Goal: Task Accomplishment & Management: Use online tool/utility

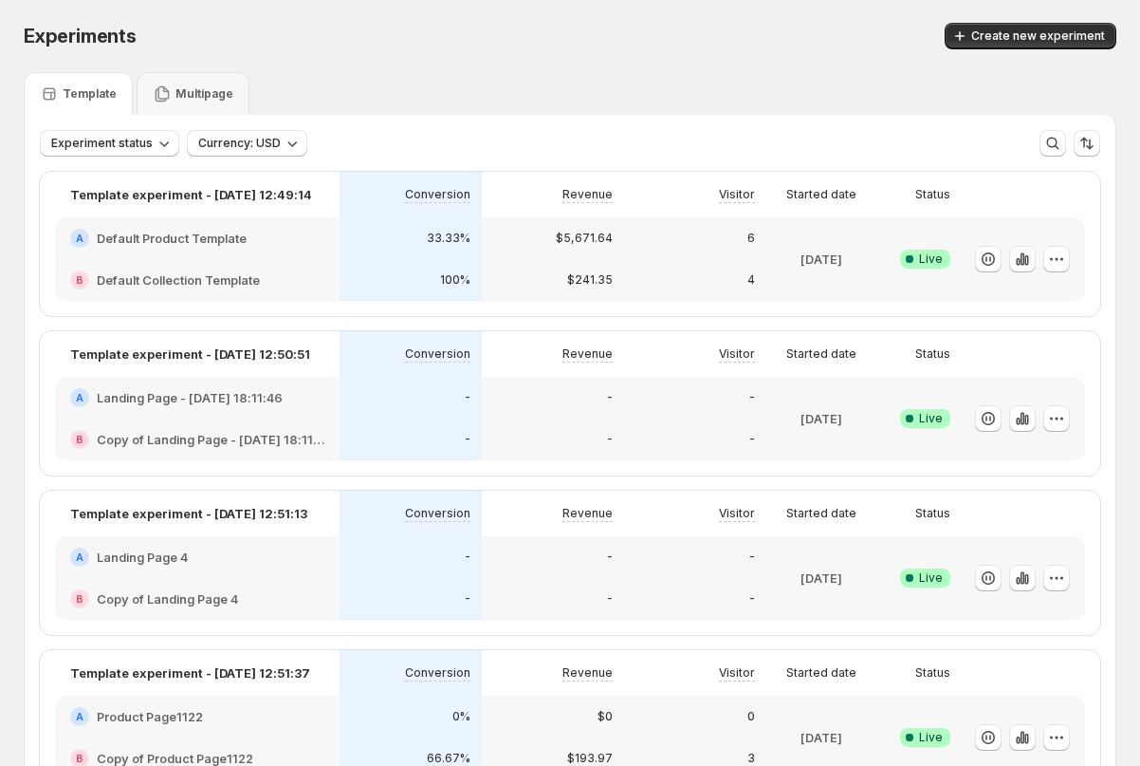
click at [1019, 260] on icon "button" at bounding box center [1018, 262] width 4 height 8
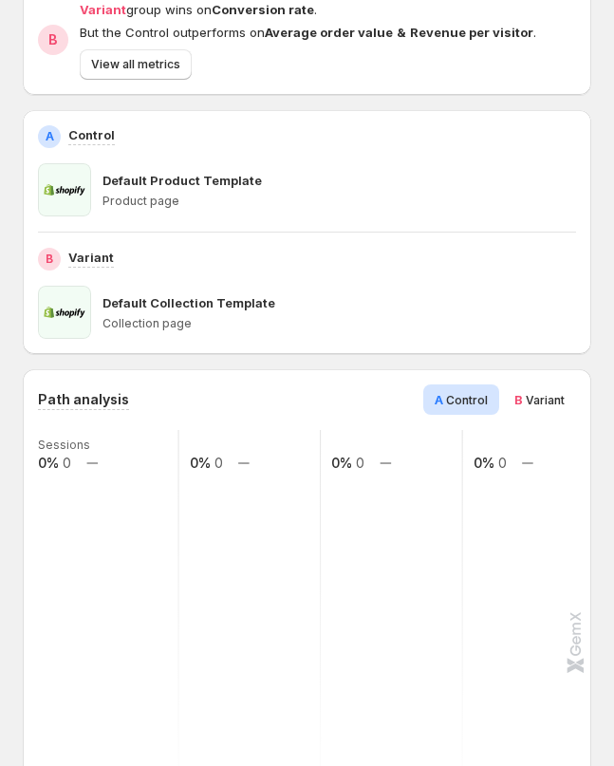
scroll to position [196, 0]
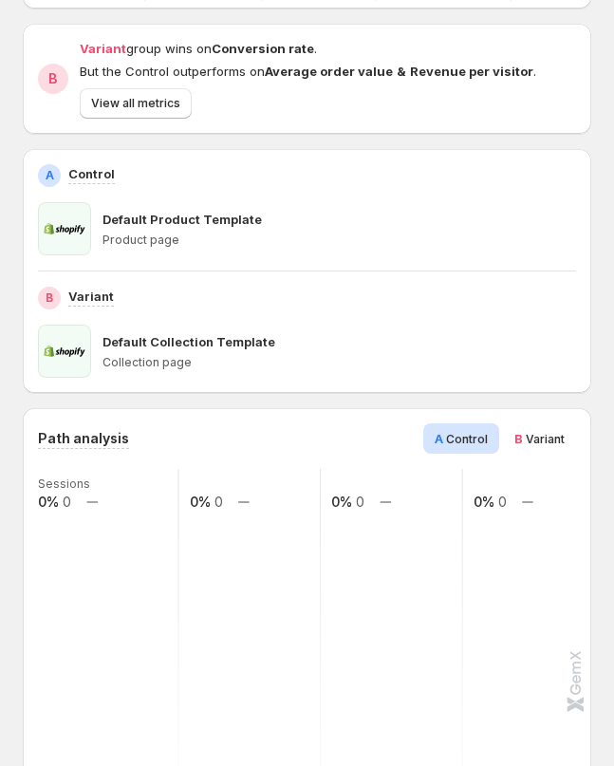
click at [534, 442] on span "Variant" at bounding box center [545, 439] width 39 height 14
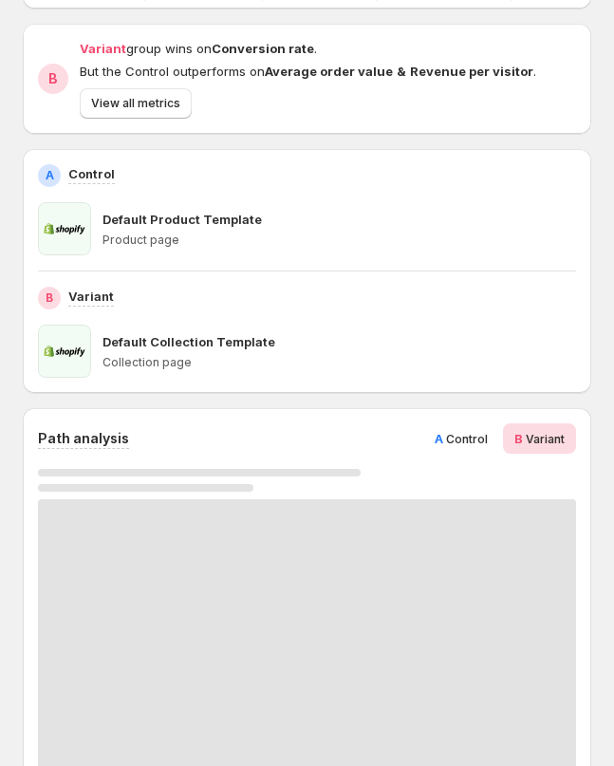
click at [469, 440] on span "Control" at bounding box center [467, 439] width 42 height 14
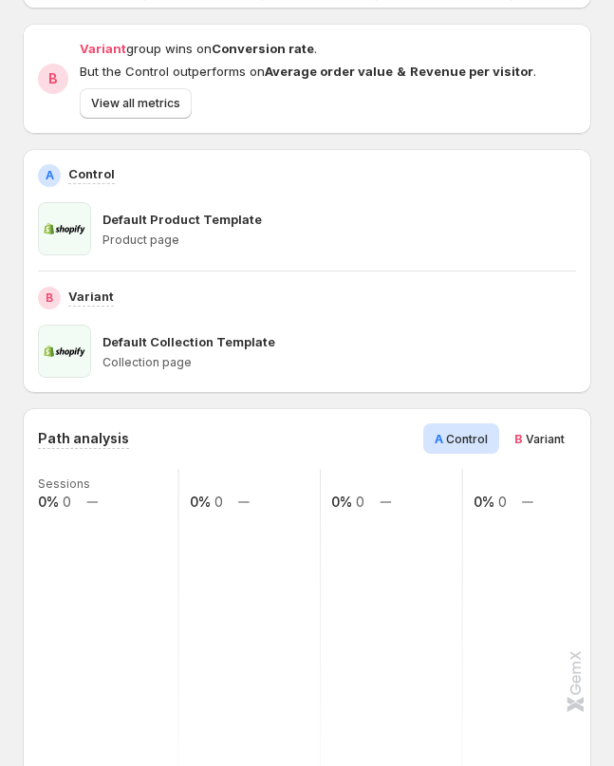
click at [548, 438] on span "Variant" at bounding box center [545, 439] width 39 height 14
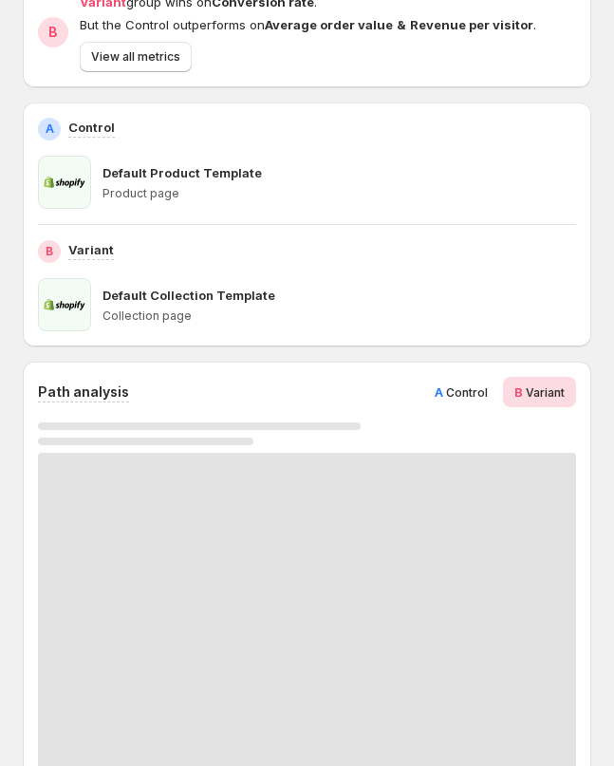
scroll to position [385, 0]
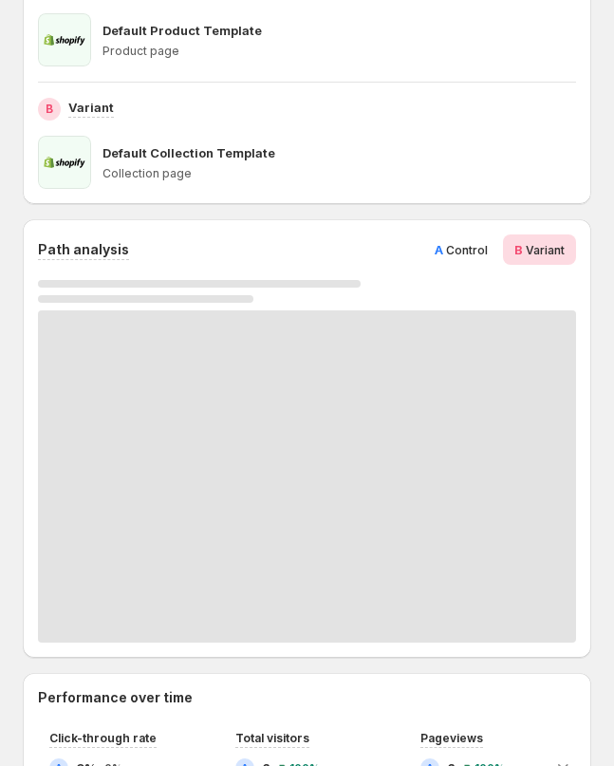
click at [456, 255] on span "Control" at bounding box center [467, 250] width 42 height 14
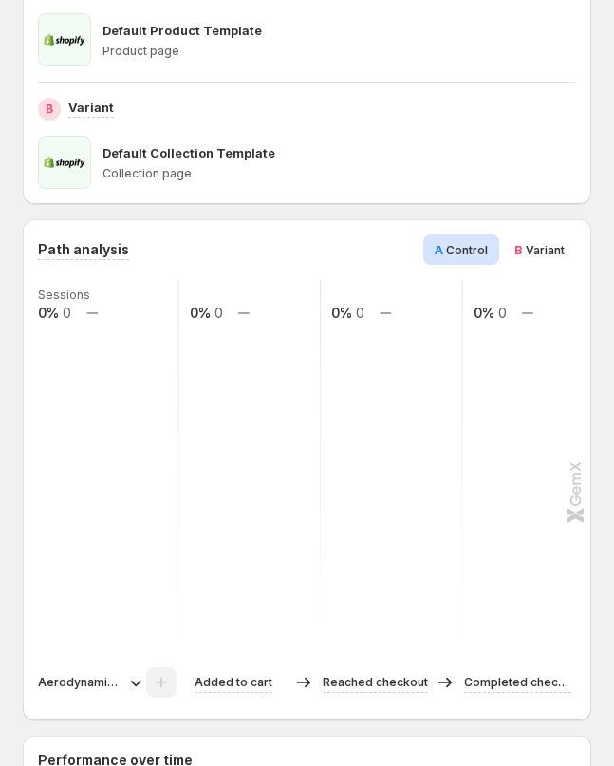
click at [538, 255] on span "Variant" at bounding box center [545, 250] width 39 height 14
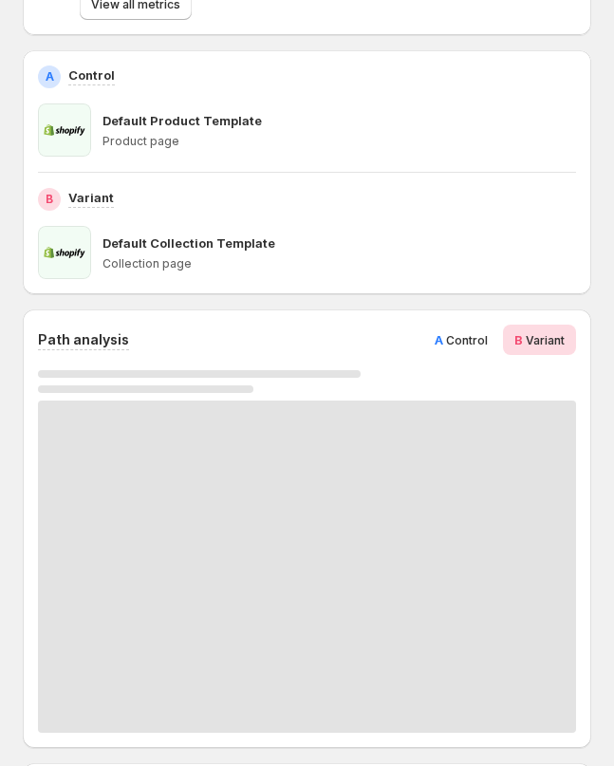
scroll to position [237, 0]
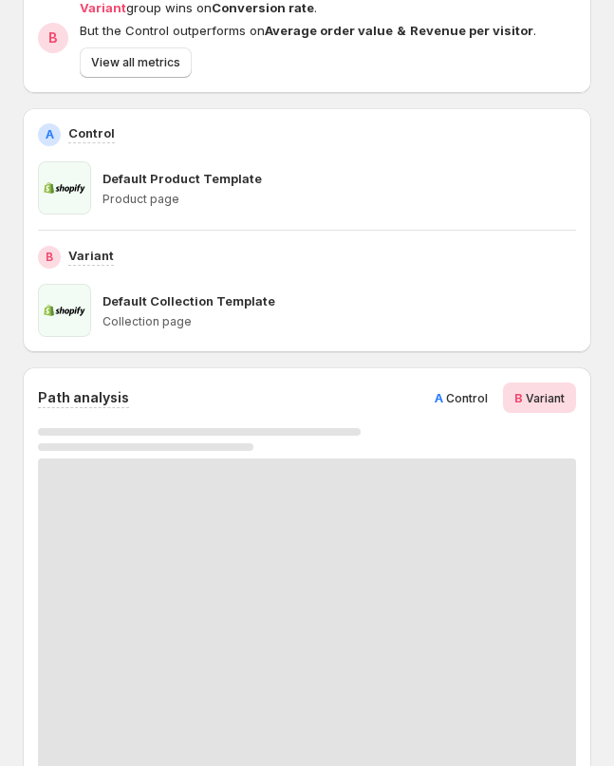
click at [502, 420] on div "Path analysis A Control B Variant" at bounding box center [307, 586] width 538 height 408
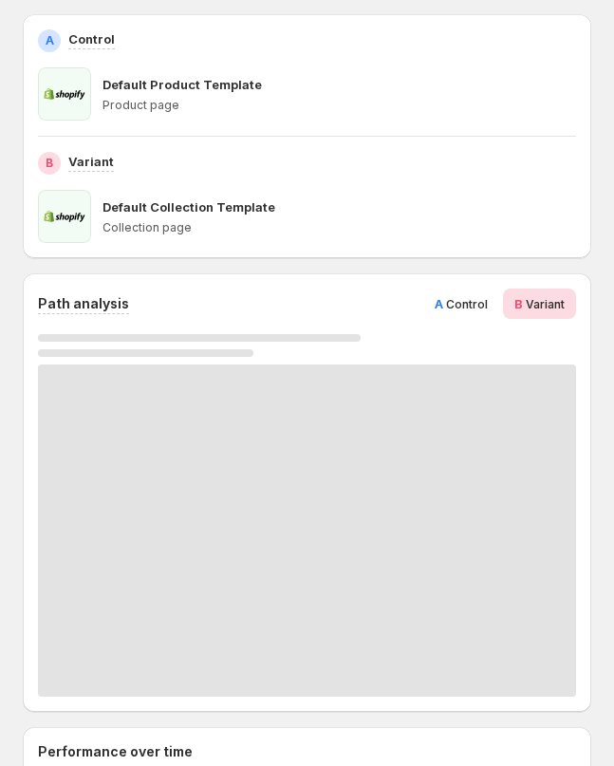
scroll to position [268, 0]
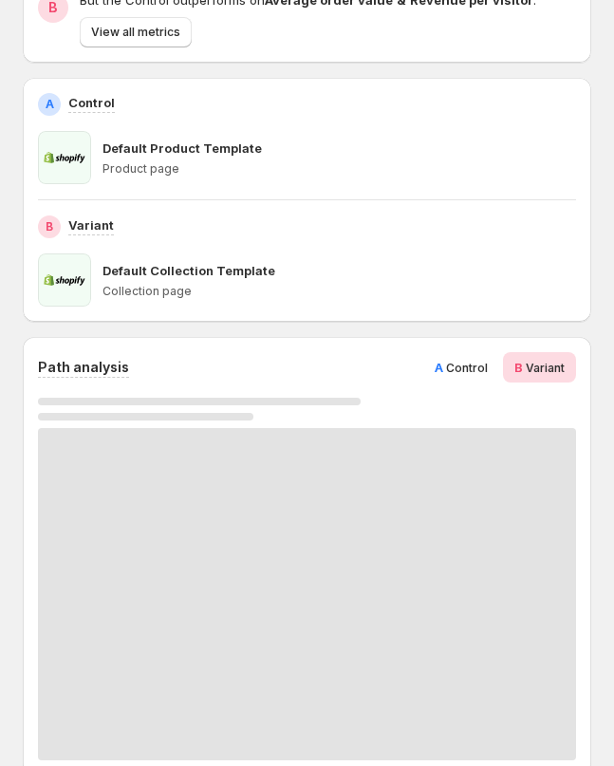
click at [452, 373] on span "Control" at bounding box center [467, 368] width 42 height 14
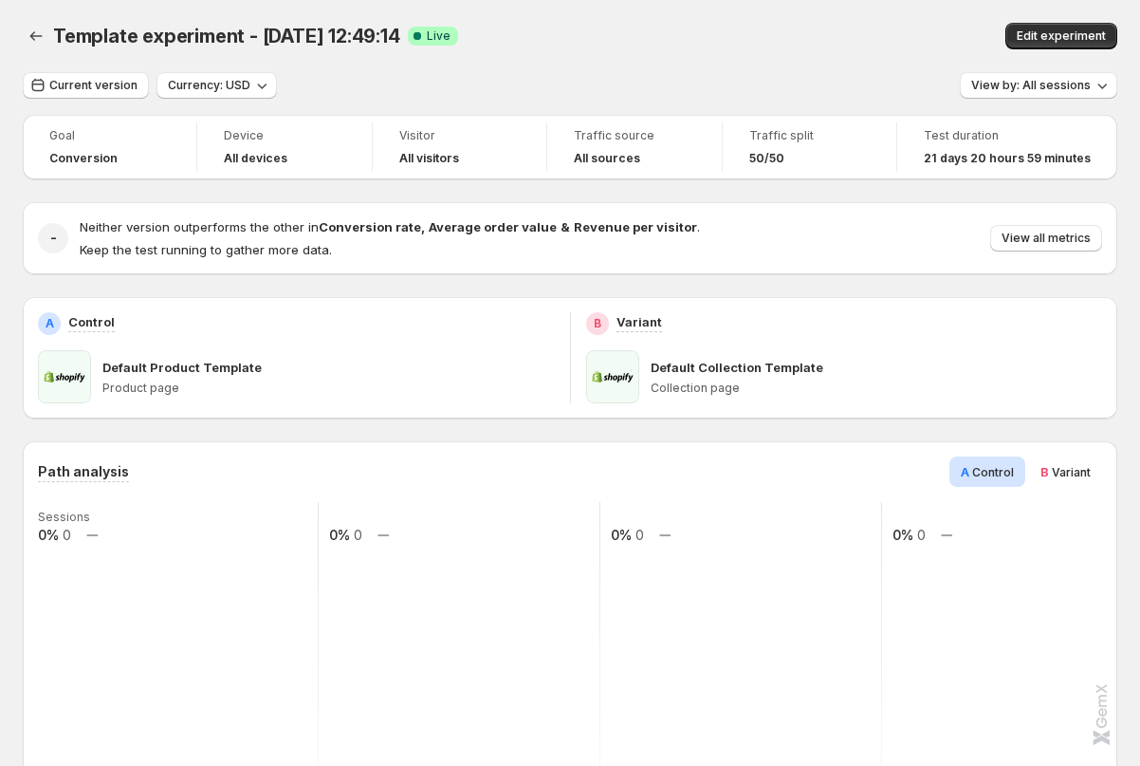
click at [579, 0] on div "Template experiment - Sep 17, 12:49:14. This page is ready Template experiment …" at bounding box center [570, 36] width 1095 height 72
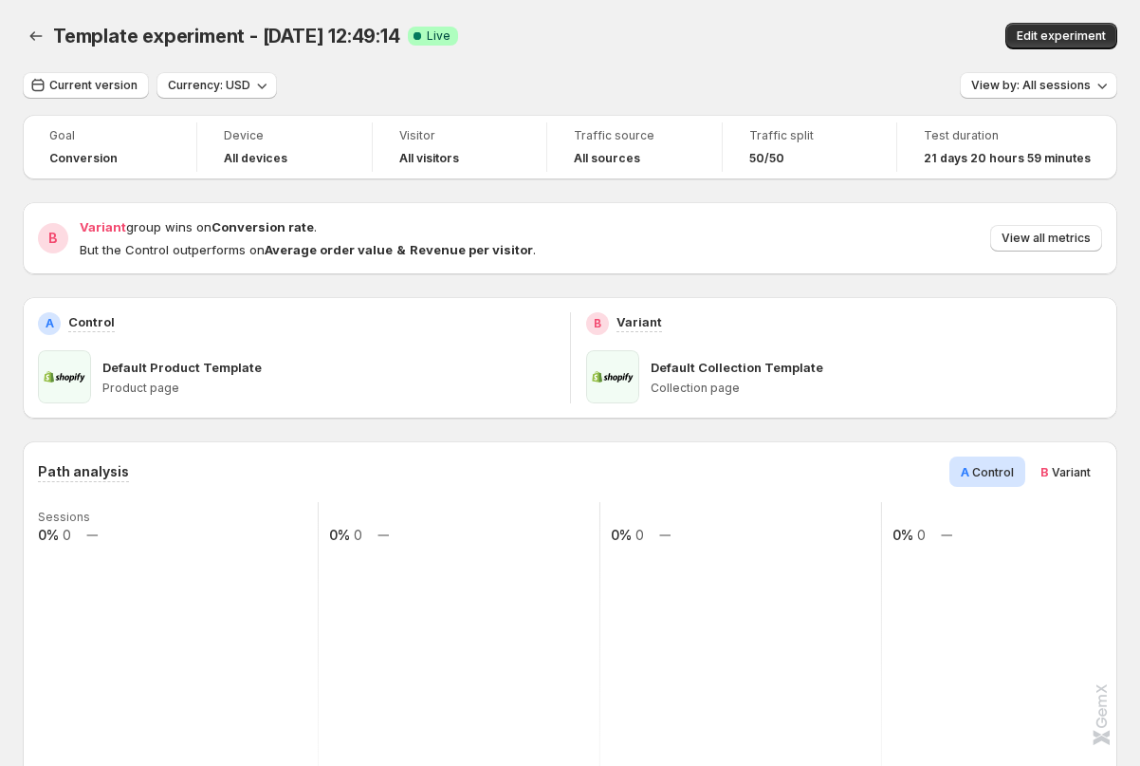
click at [1060, 467] on span "Variant" at bounding box center [1071, 472] width 39 height 14
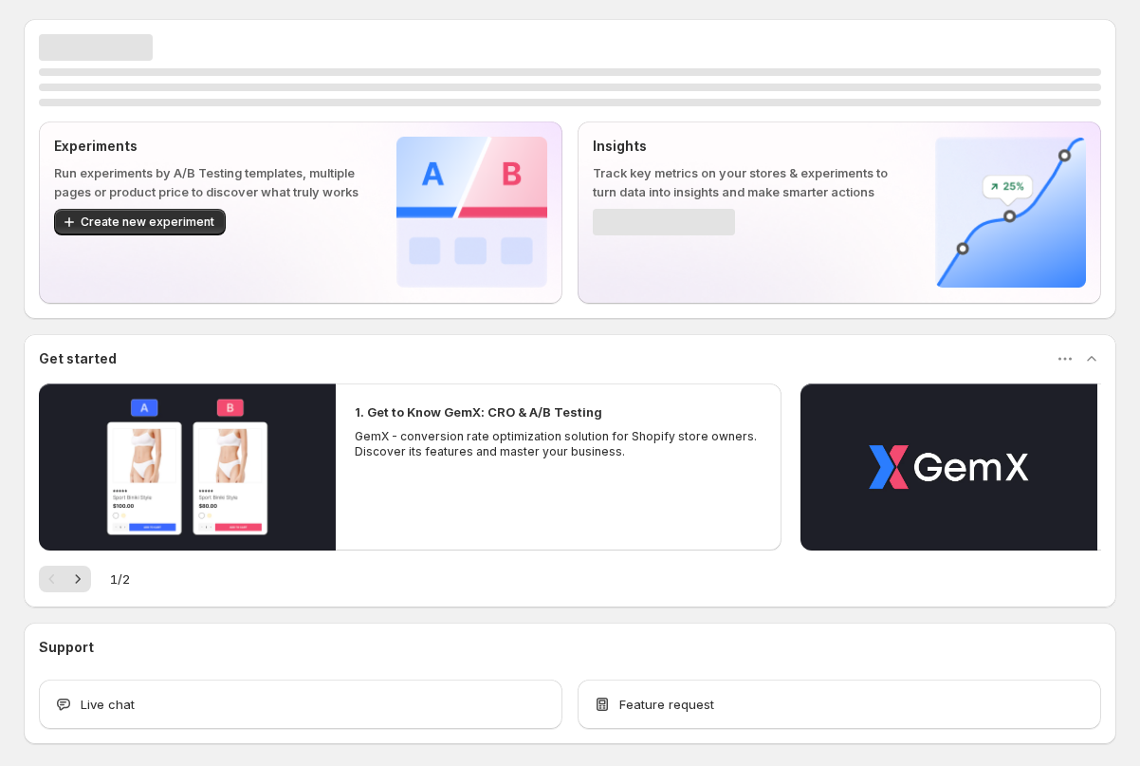
scroll to position [81, 0]
